Goal: Find specific page/section: Find specific page/section

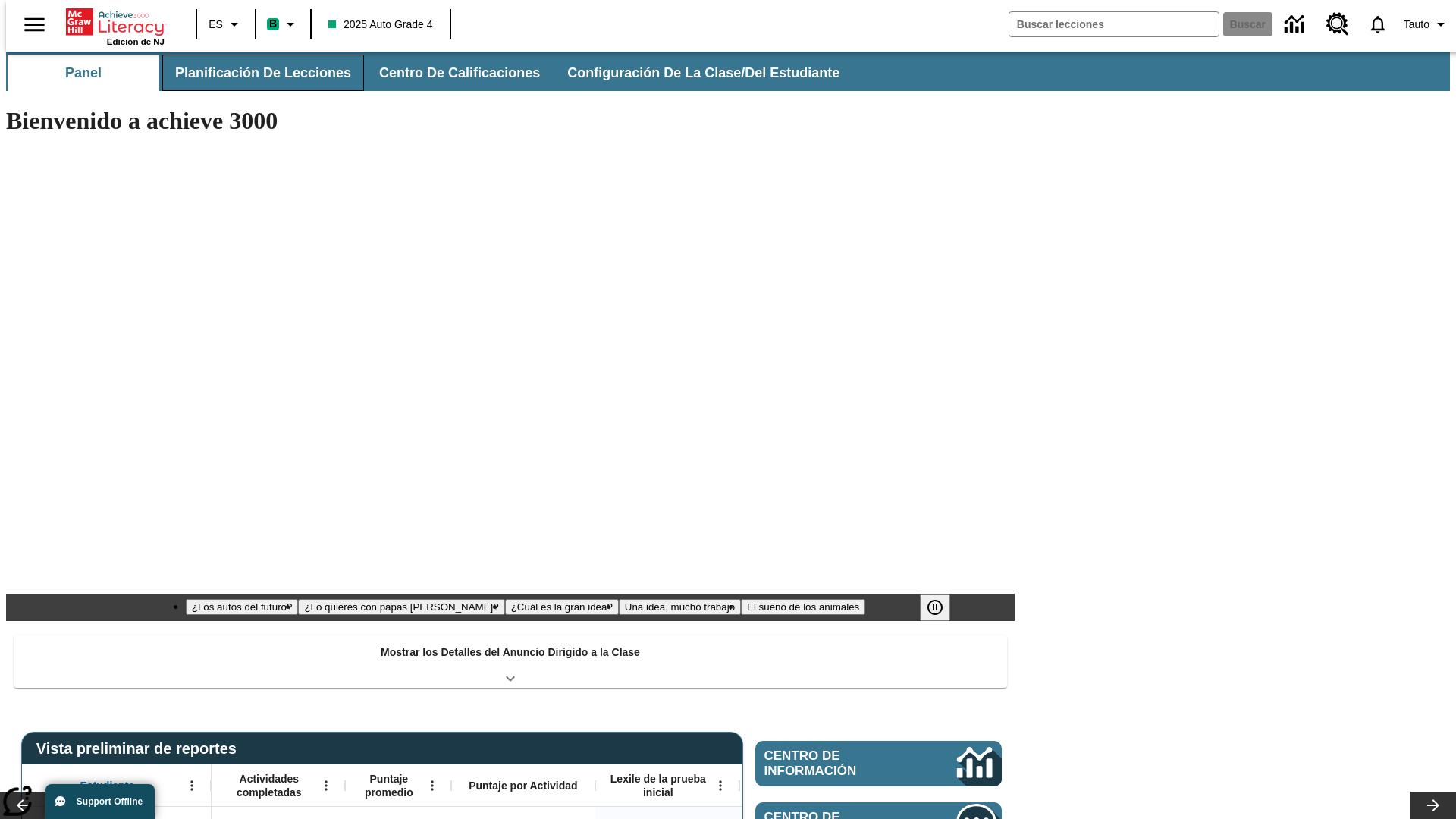
click at [254, 72] on button "Planificación de lecciones" at bounding box center [262, 72] width 202 height 36
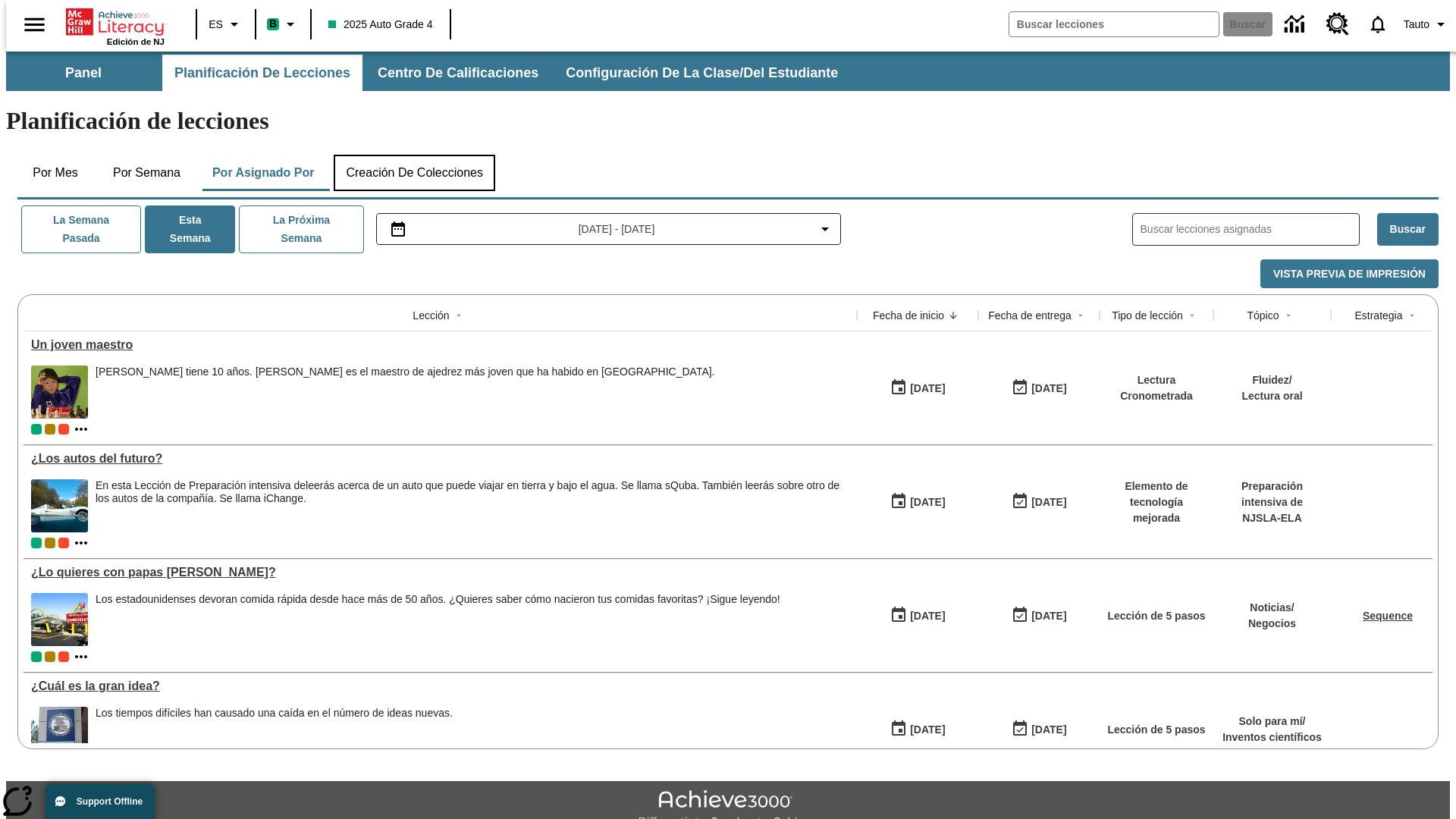
click at [414, 155] on button "Creación de colecciones" at bounding box center [414, 173] width 161 height 36
